Goal: Information Seeking & Learning: Learn about a topic

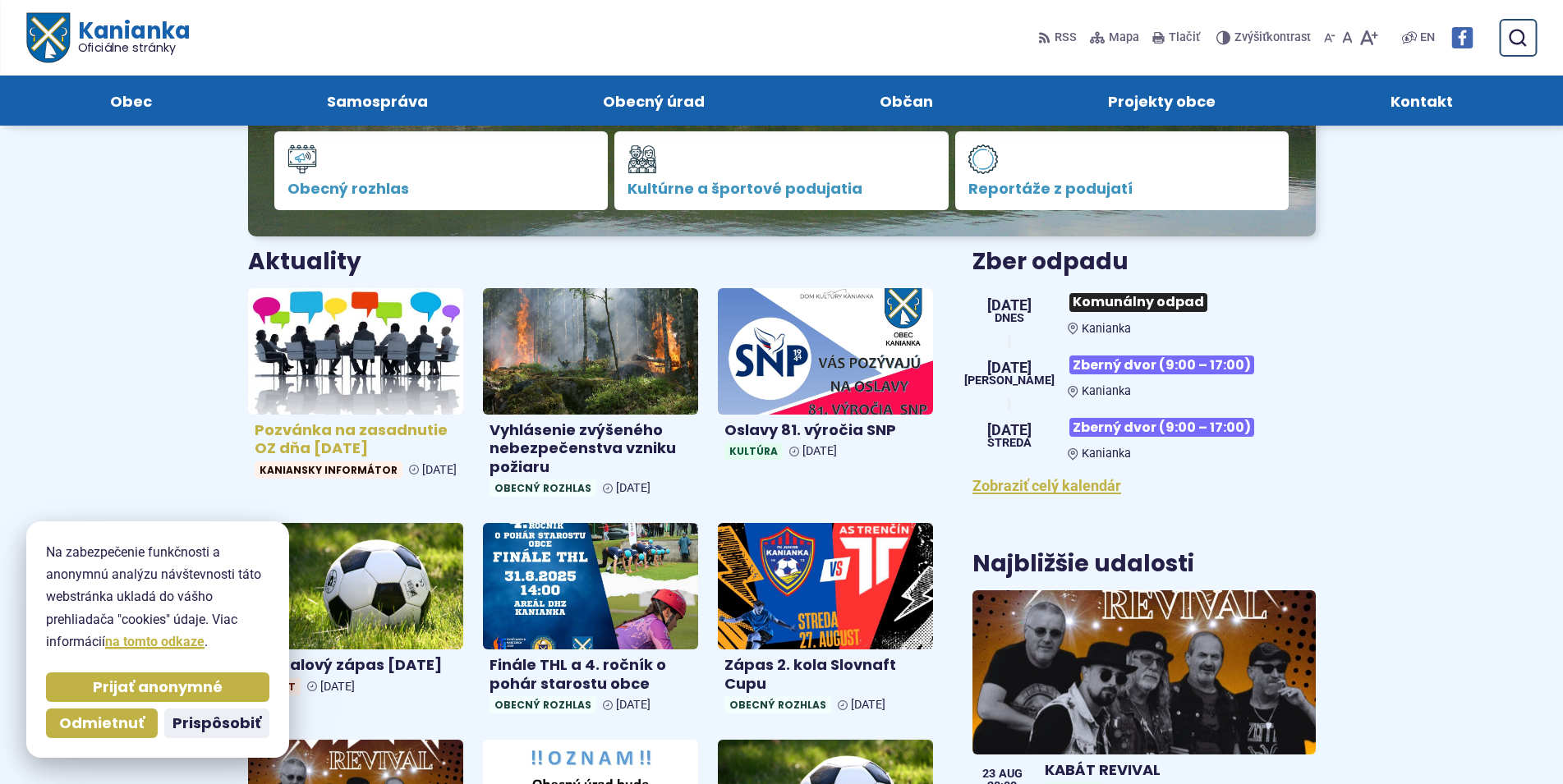
scroll to position [84, 0]
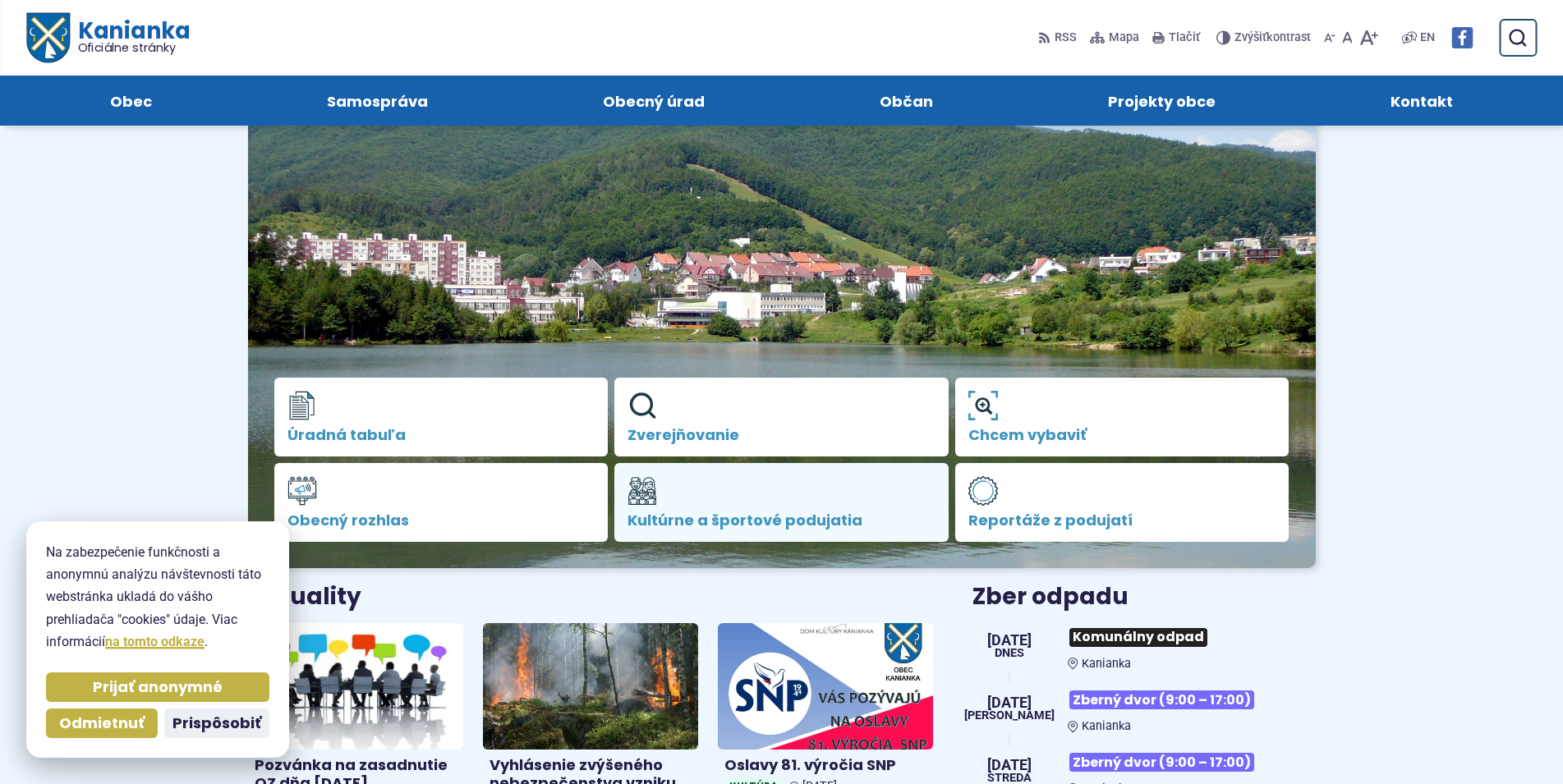
click at [719, 505] on link "Kultúrne a športové podujatia" at bounding box center [782, 502] width 334 height 78
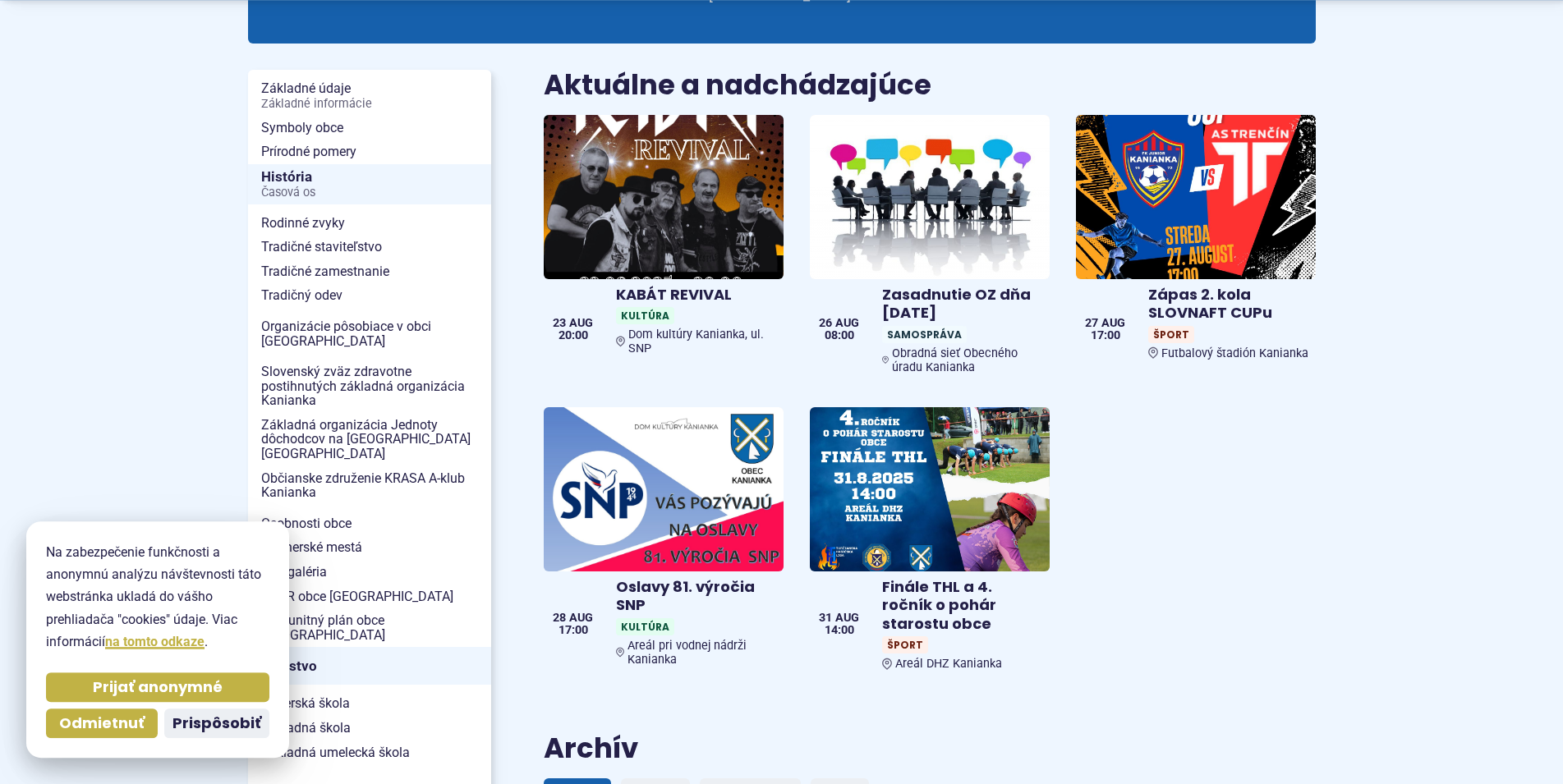
scroll to position [335, 0]
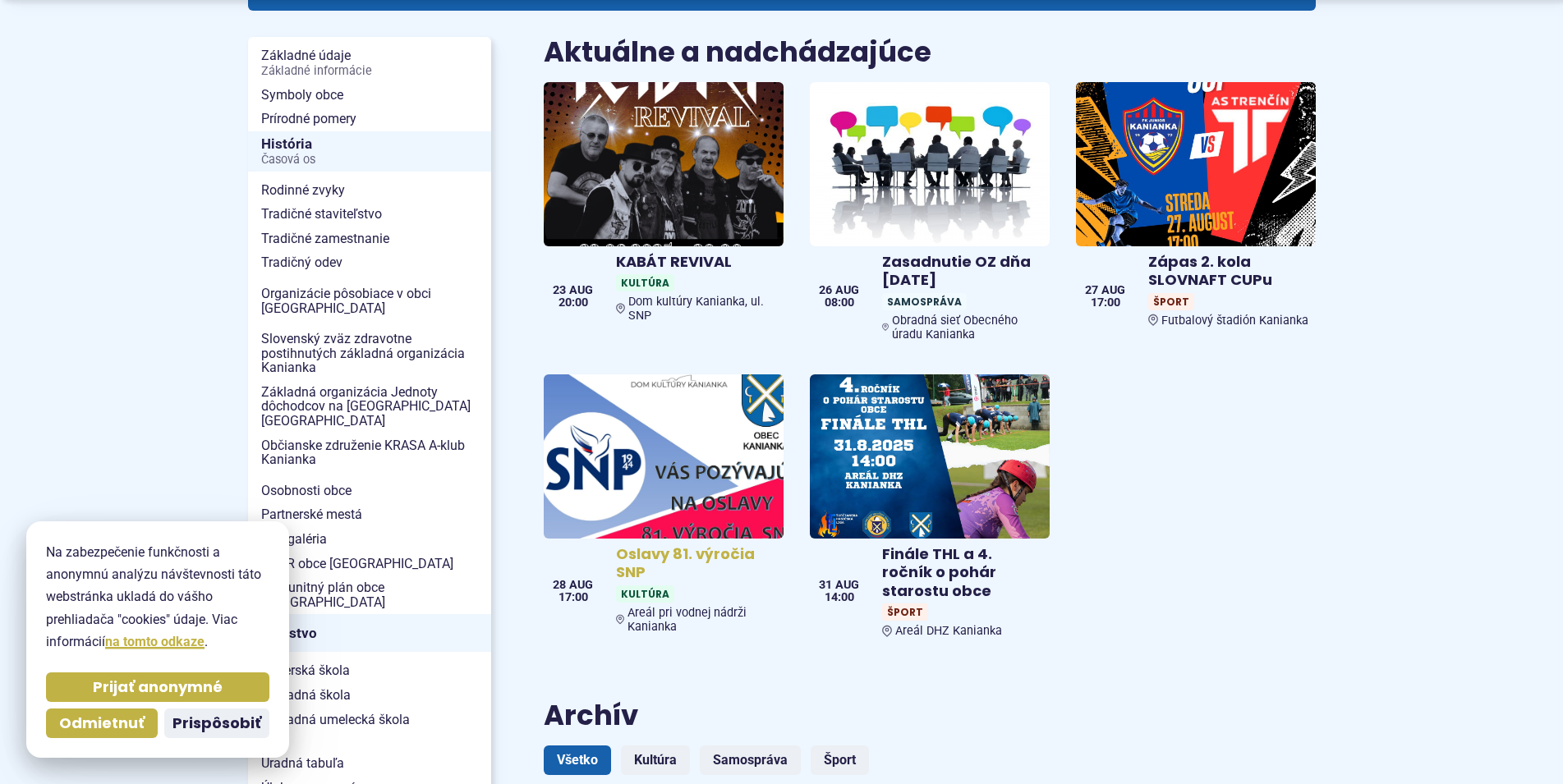
click at [648, 478] on img at bounding box center [663, 456] width 276 height 189
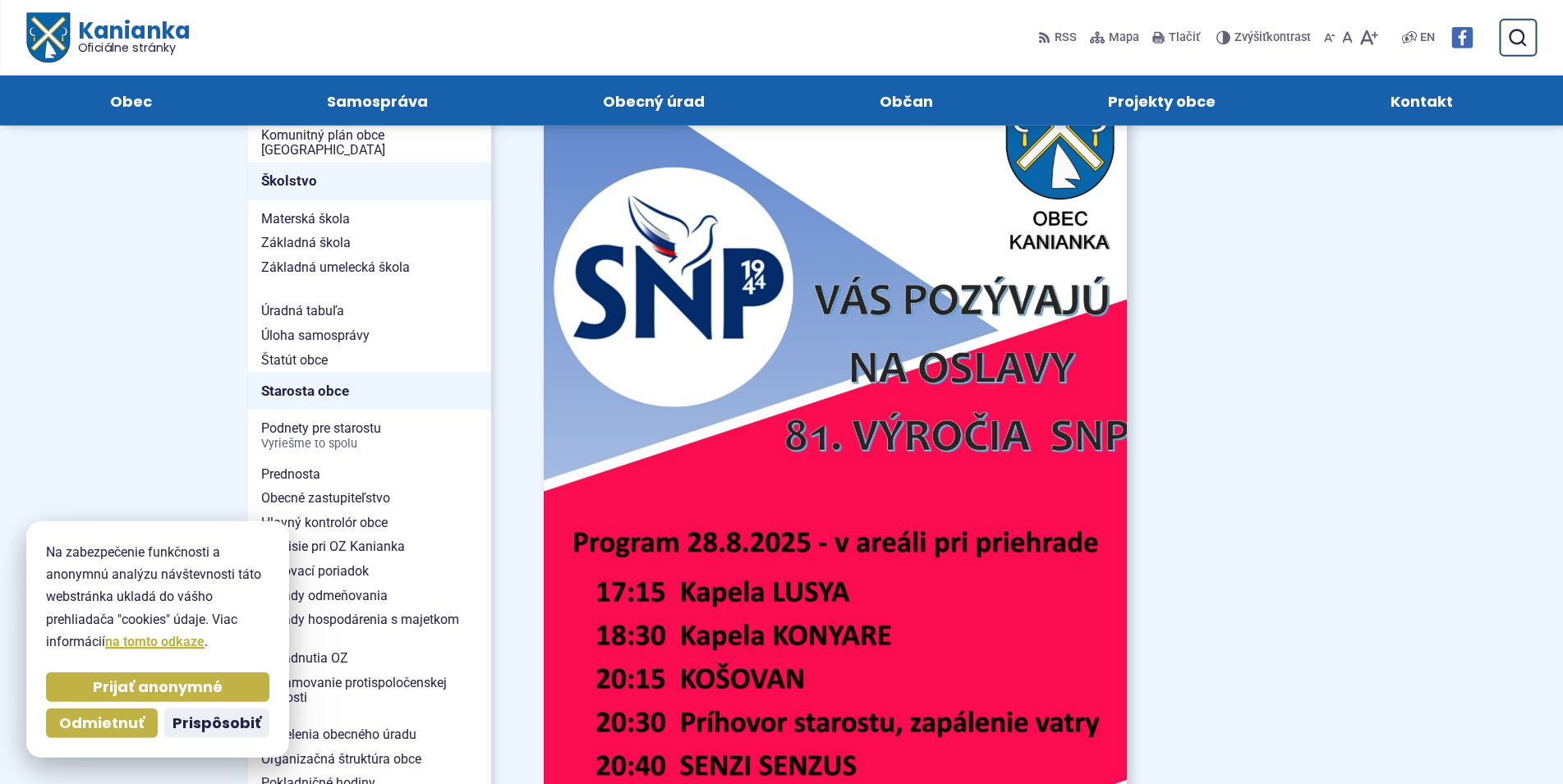
scroll to position [670, 0]
